Goal: Check status: Check status

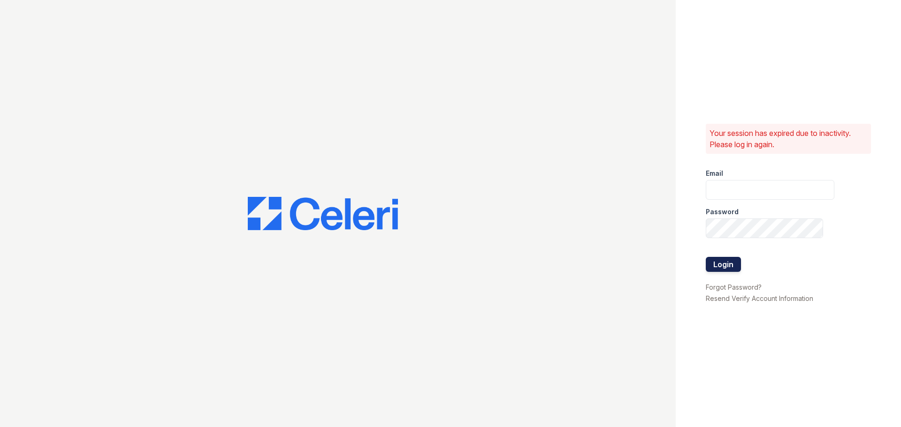
type input "[EMAIL_ADDRESS][DOMAIN_NAME]"
click at [724, 264] on button "Login" at bounding box center [723, 264] width 35 height 15
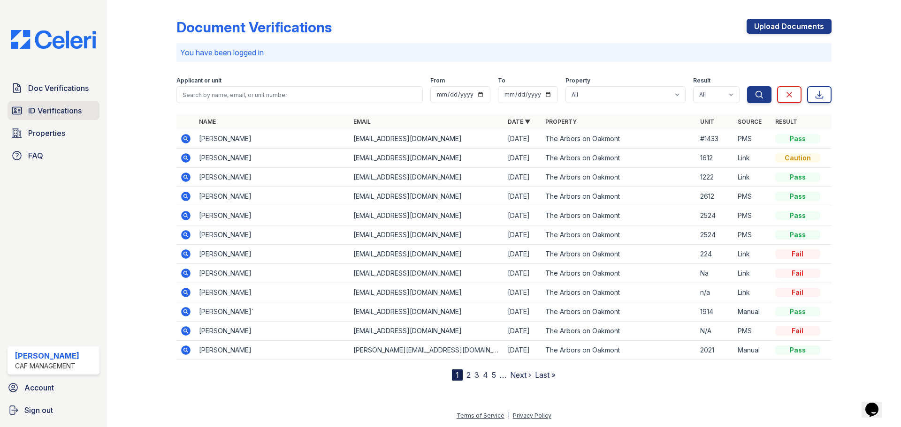
click at [37, 105] on link "ID Verifications" at bounding box center [54, 110] width 92 height 19
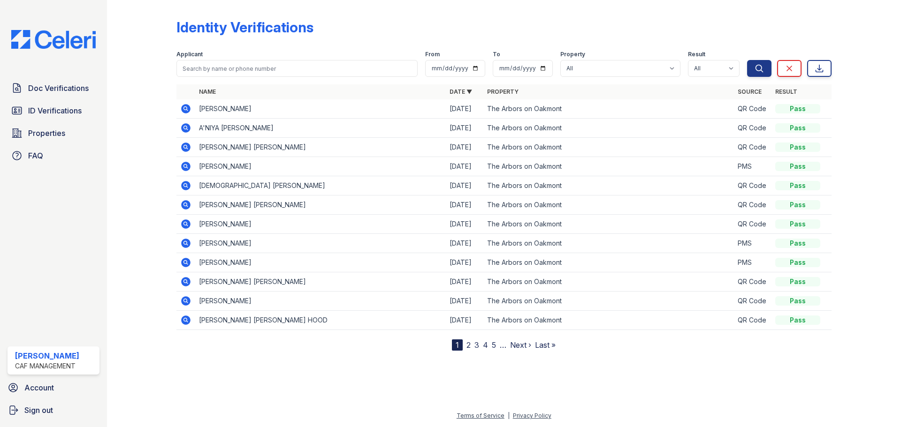
click at [186, 107] on icon at bounding box center [185, 108] width 9 height 9
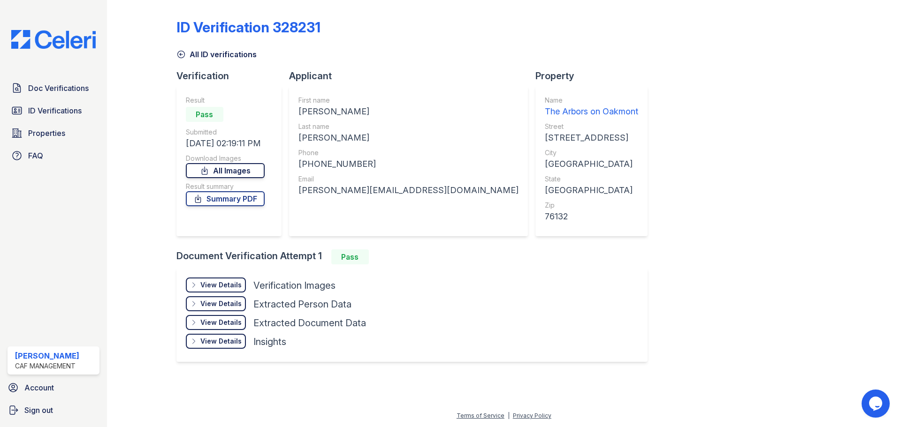
click at [239, 168] on link "All Images" at bounding box center [225, 170] width 79 height 15
